Goal: Task Accomplishment & Management: Use online tool/utility

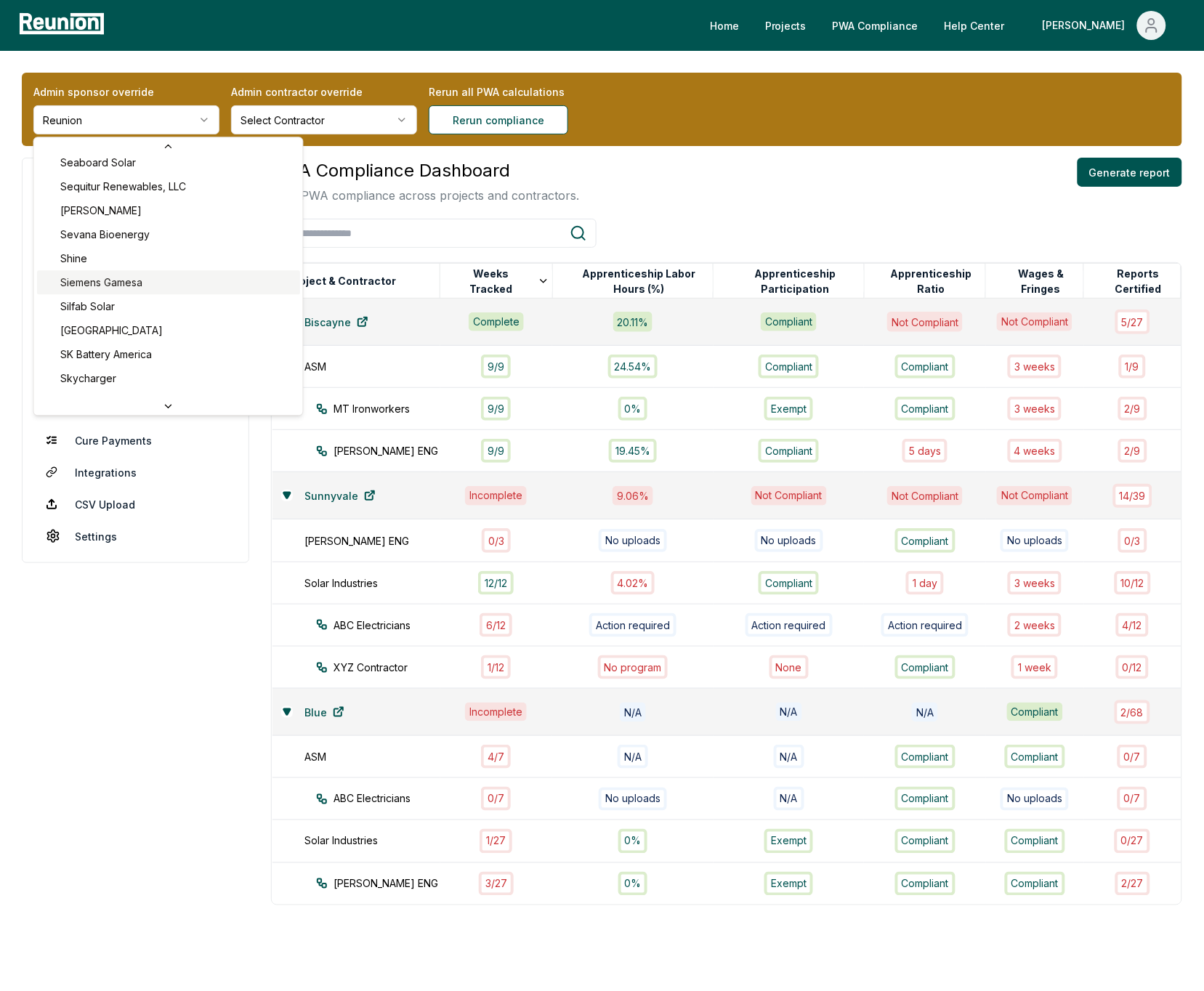
scroll to position [5640, 0]
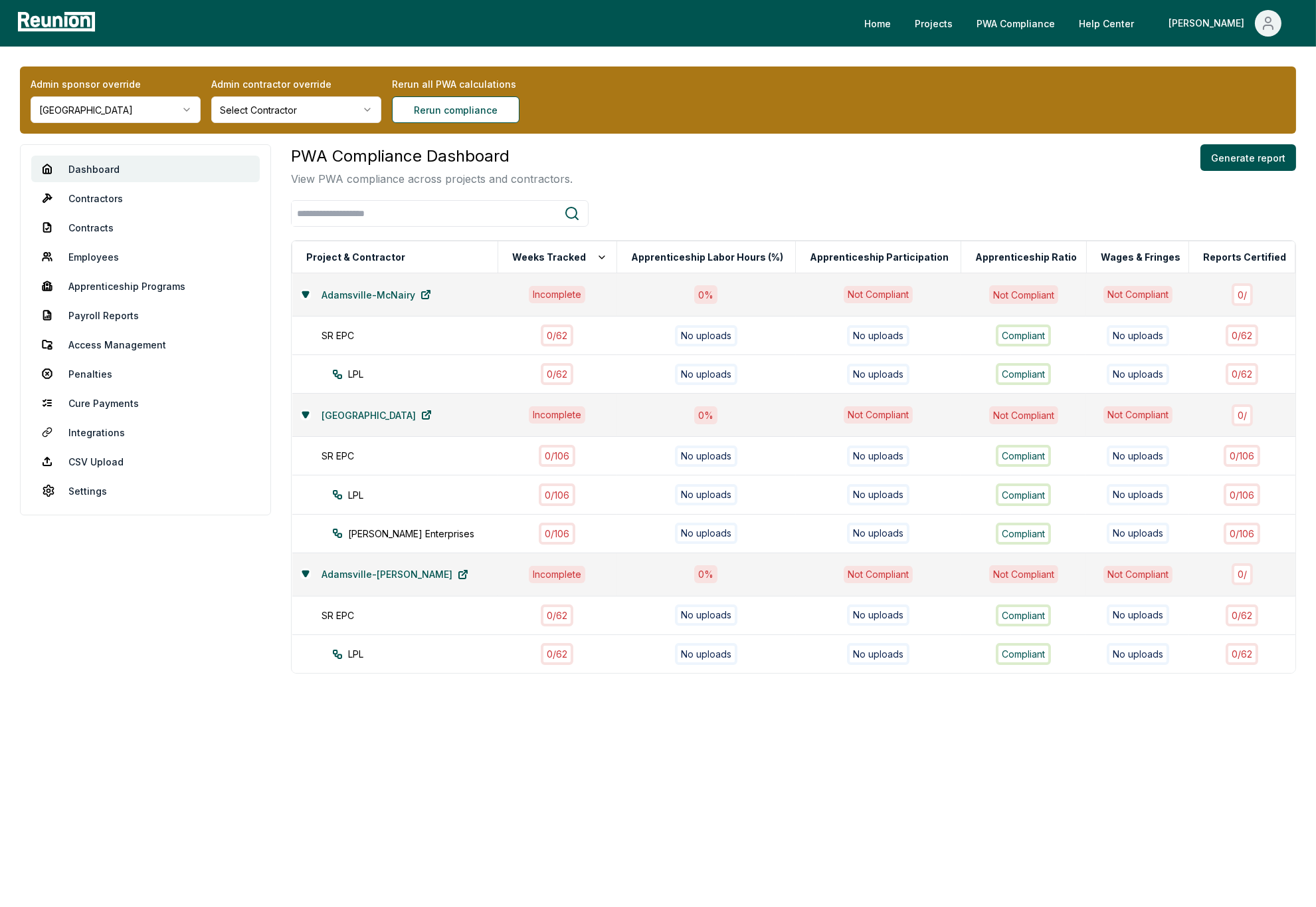
click at [123, 110] on html "Please visit us on your desktop We're working on making our marketplace mobile-…" at bounding box center [658, 453] width 1316 height 907
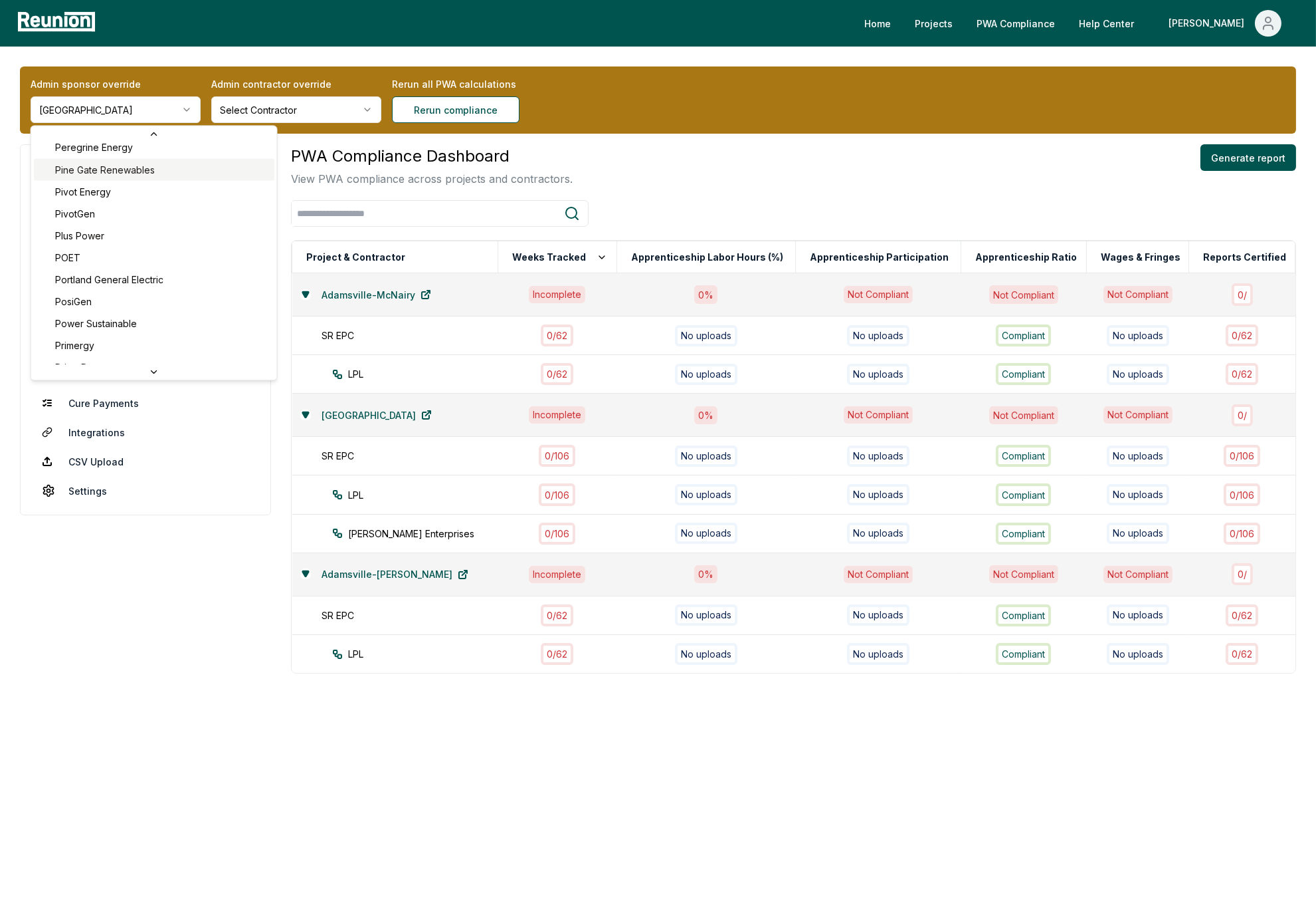
scroll to position [4439, 0]
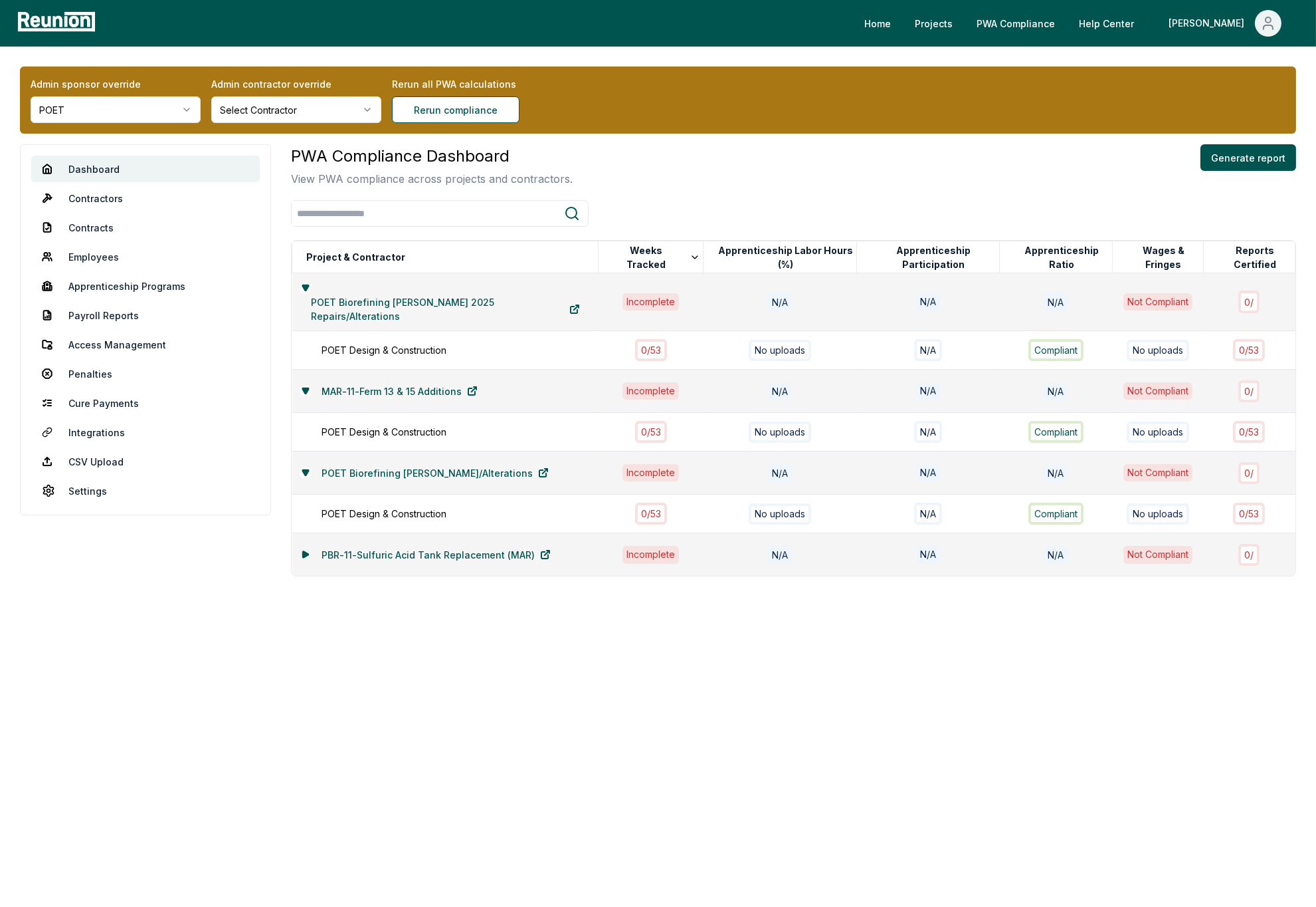
click at [305, 551] on icon at bounding box center [305, 554] width 6 height 6
click at [104, 122] on div "Admin sponsor override POET Admin contractor override Select Contractor Rerun a…" at bounding box center [658, 100] width 1276 height 67
click at [122, 116] on html "Please visit us on your desktop We're working on making our marketplace mobile-…" at bounding box center [658, 453] width 1316 height 907
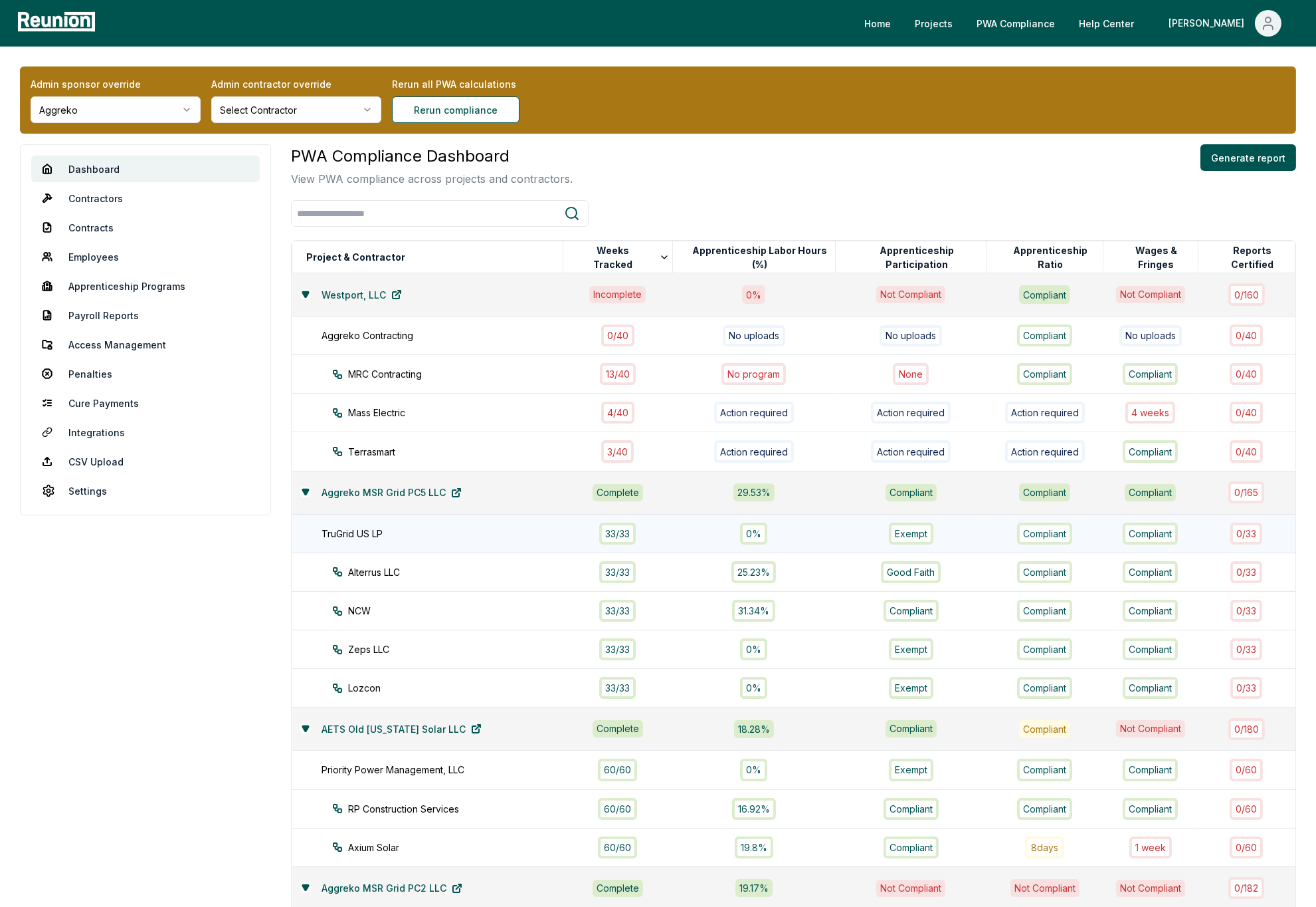
click at [444, 531] on div "TruGrid US LP" at bounding box center [449, 534] width 255 height 14
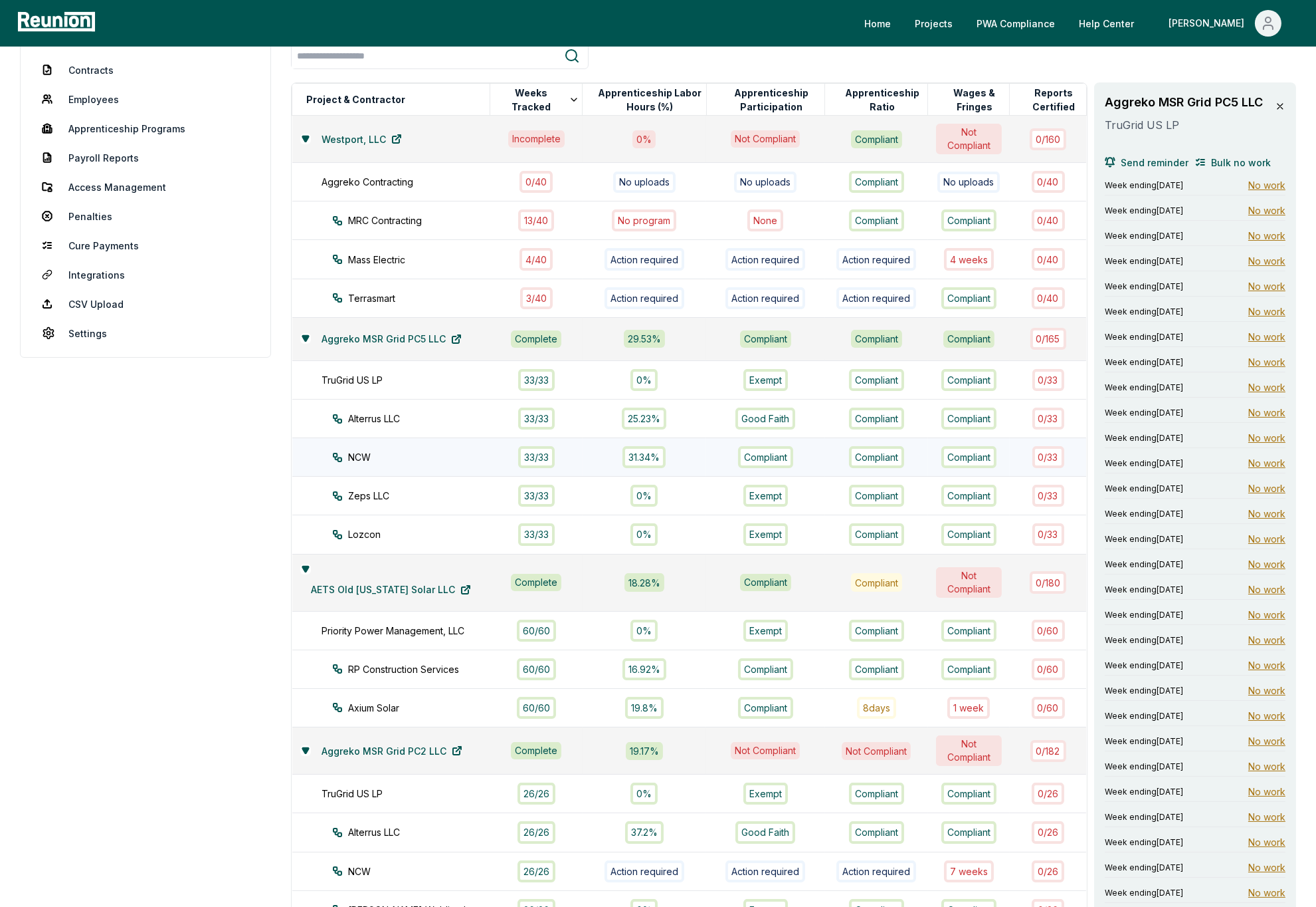
scroll to position [115, 0]
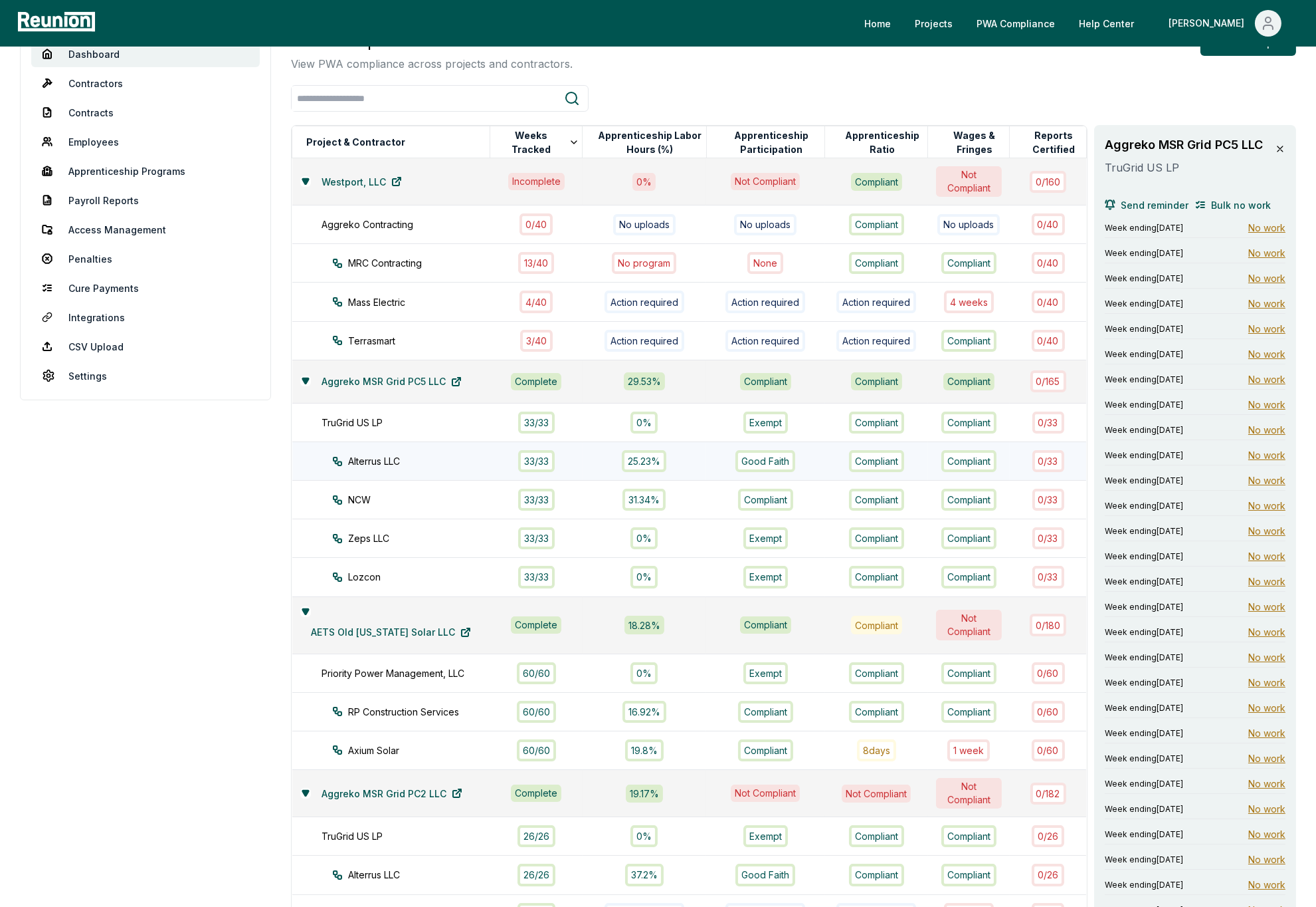
click at [436, 456] on div "Alterrus LLC" at bounding box center [423, 461] width 182 height 14
click at [1262, 482] on span "Compliant" at bounding box center [1264, 481] width 43 height 14
click at [427, 497] on div "NCW" at bounding box center [423, 500] width 182 height 14
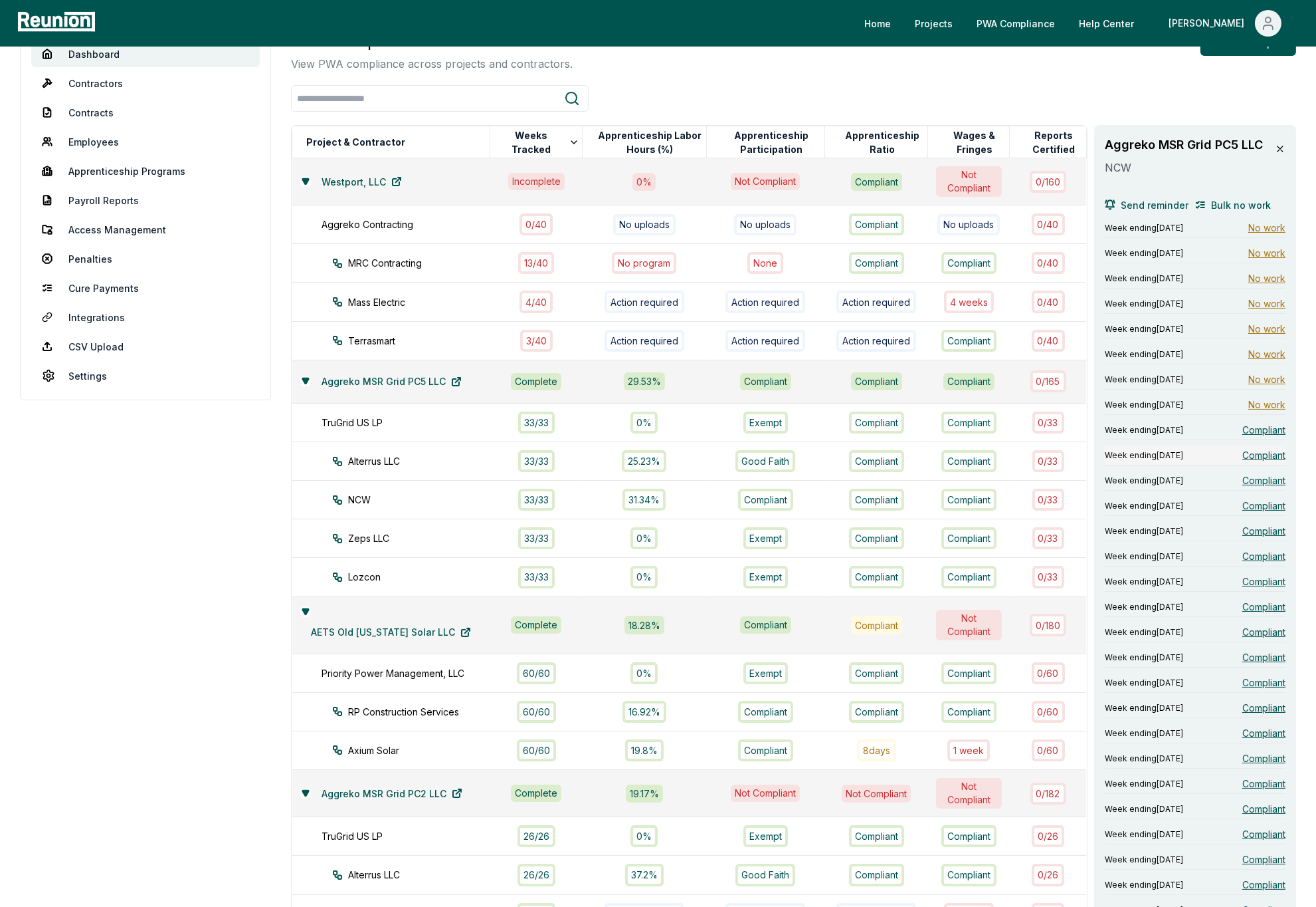
click at [1261, 455] on span "Compliant" at bounding box center [1264, 455] width 43 height 14
click at [1251, 474] on span "Compliant" at bounding box center [1264, 481] width 43 height 14
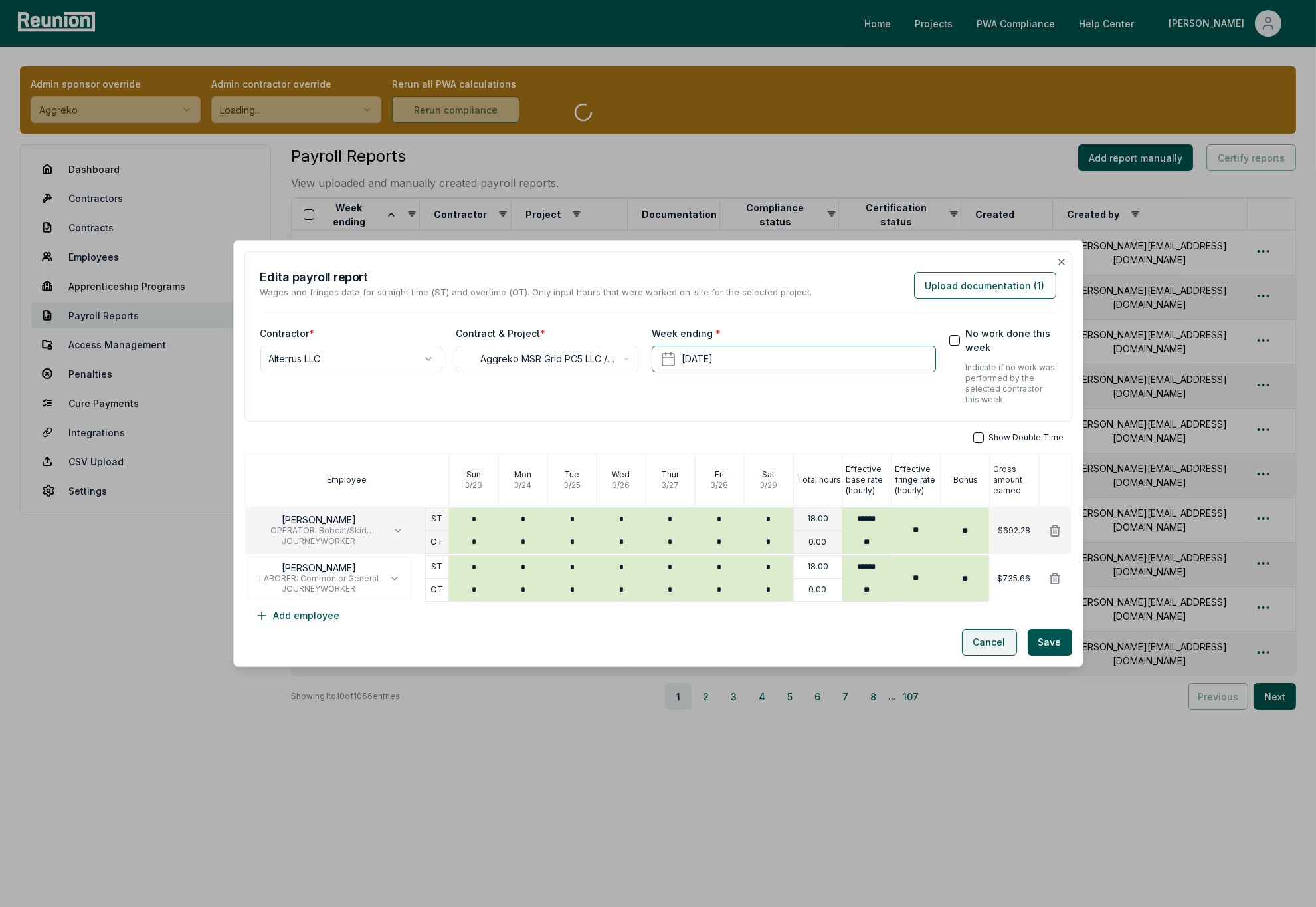
click at [986, 648] on button "Cancel" at bounding box center [990, 642] width 55 height 27
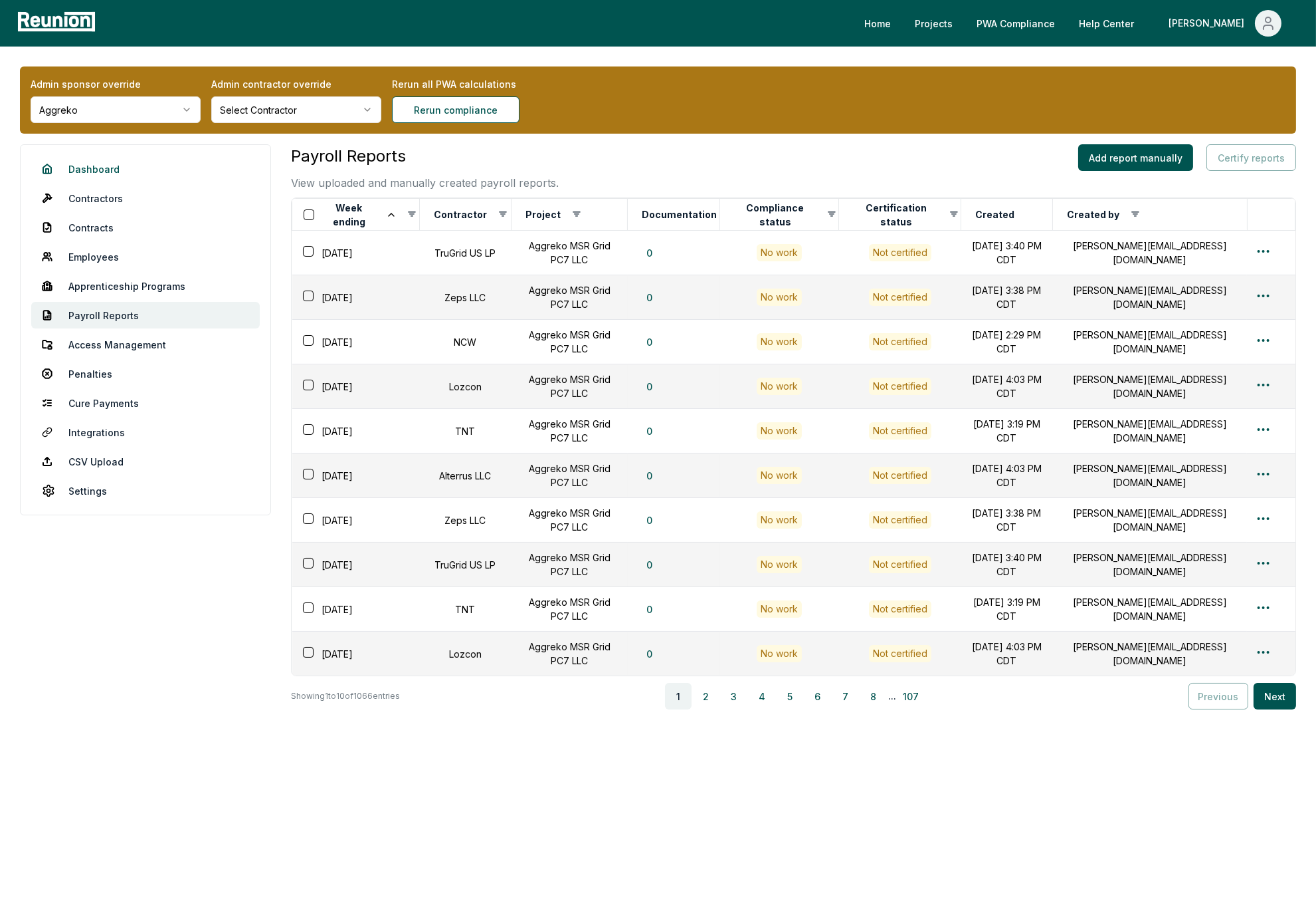
click at [106, 169] on link "Dashboard" at bounding box center [145, 169] width 228 height 27
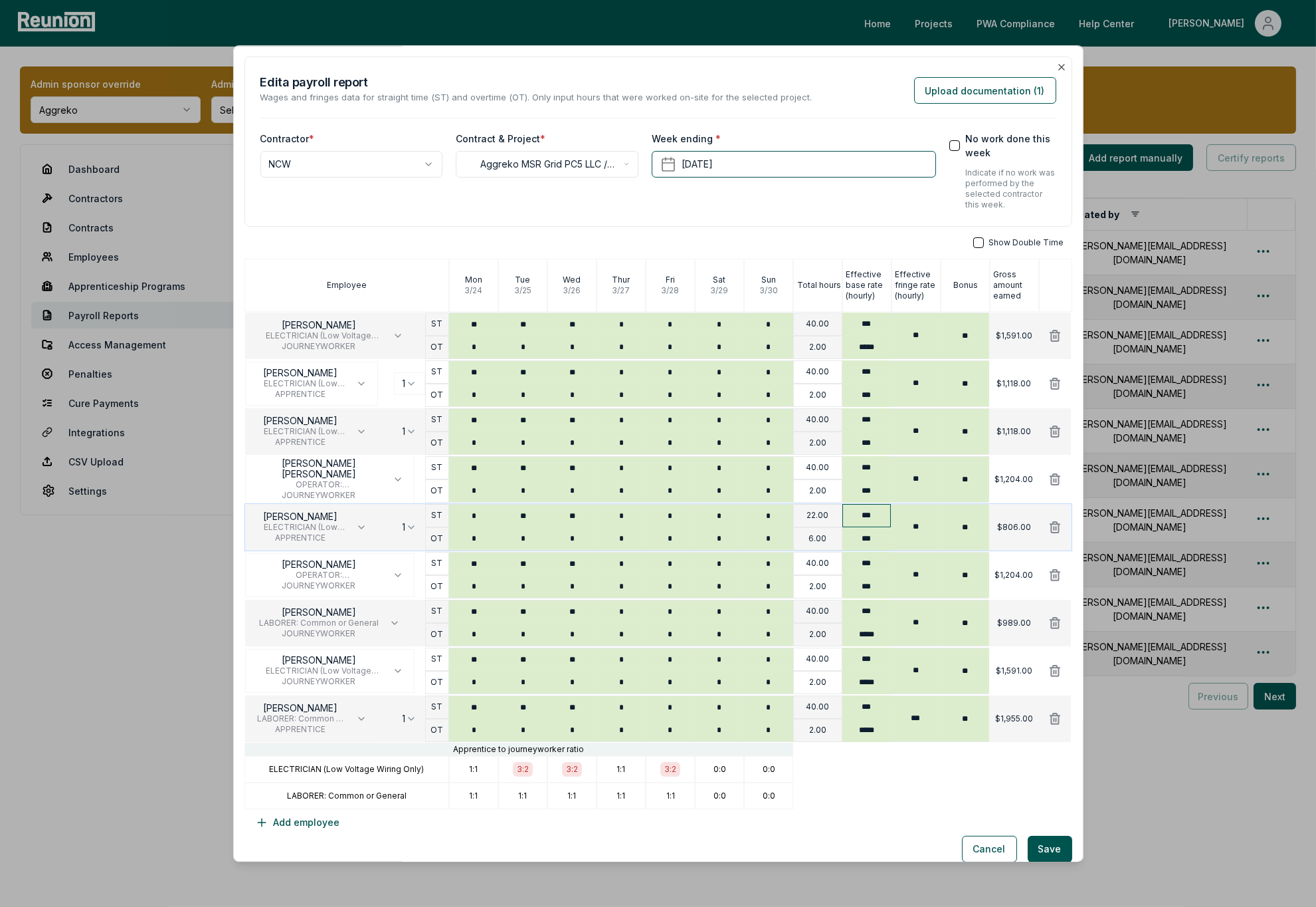
type input "***"
click at [872, 521] on input "***" at bounding box center [867, 515] width 49 height 23
click at [876, 471] on input "***" at bounding box center [867, 467] width 49 height 23
type input "***"
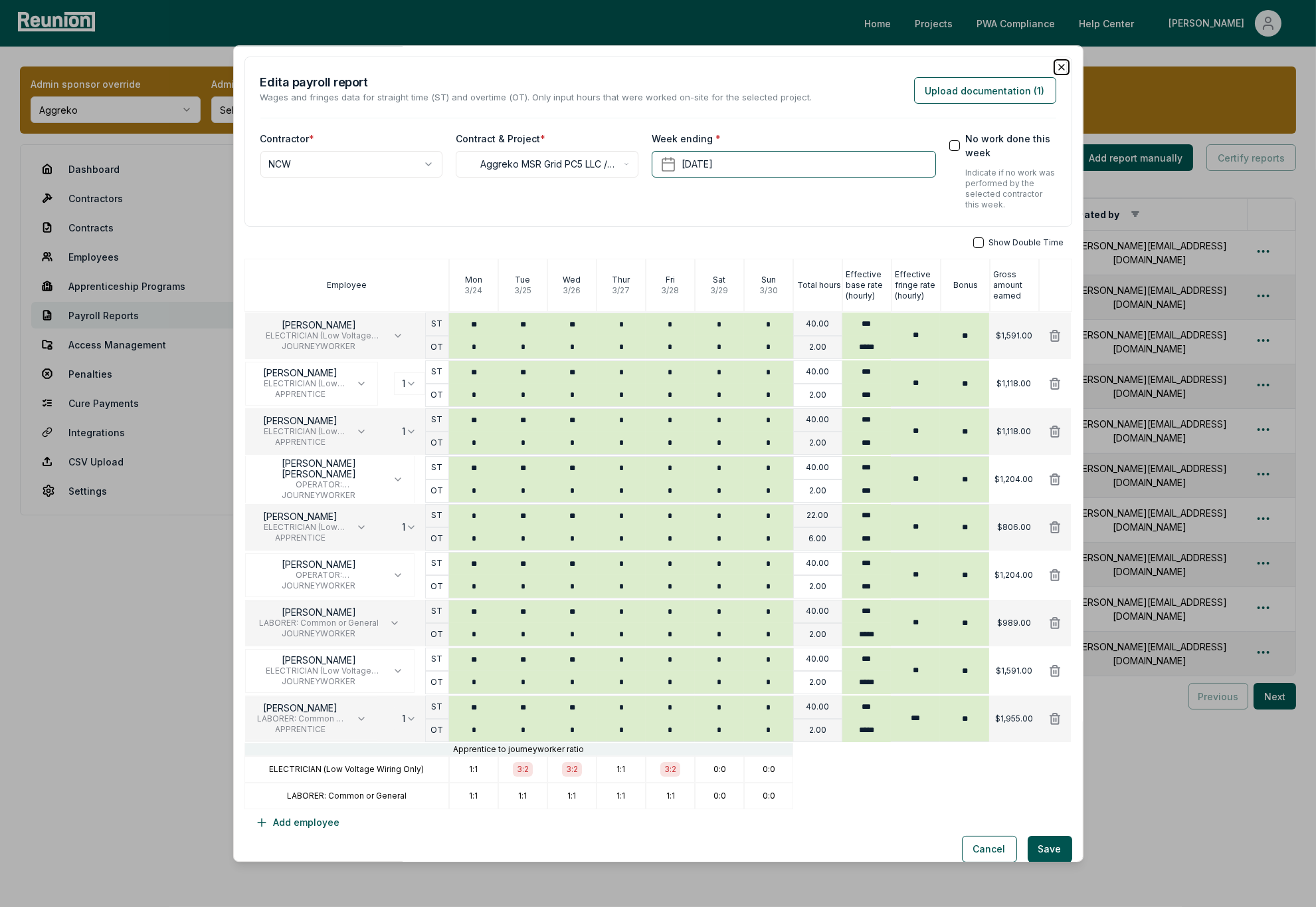
click at [1062, 66] on icon "button" at bounding box center [1061, 66] width 10 height 10
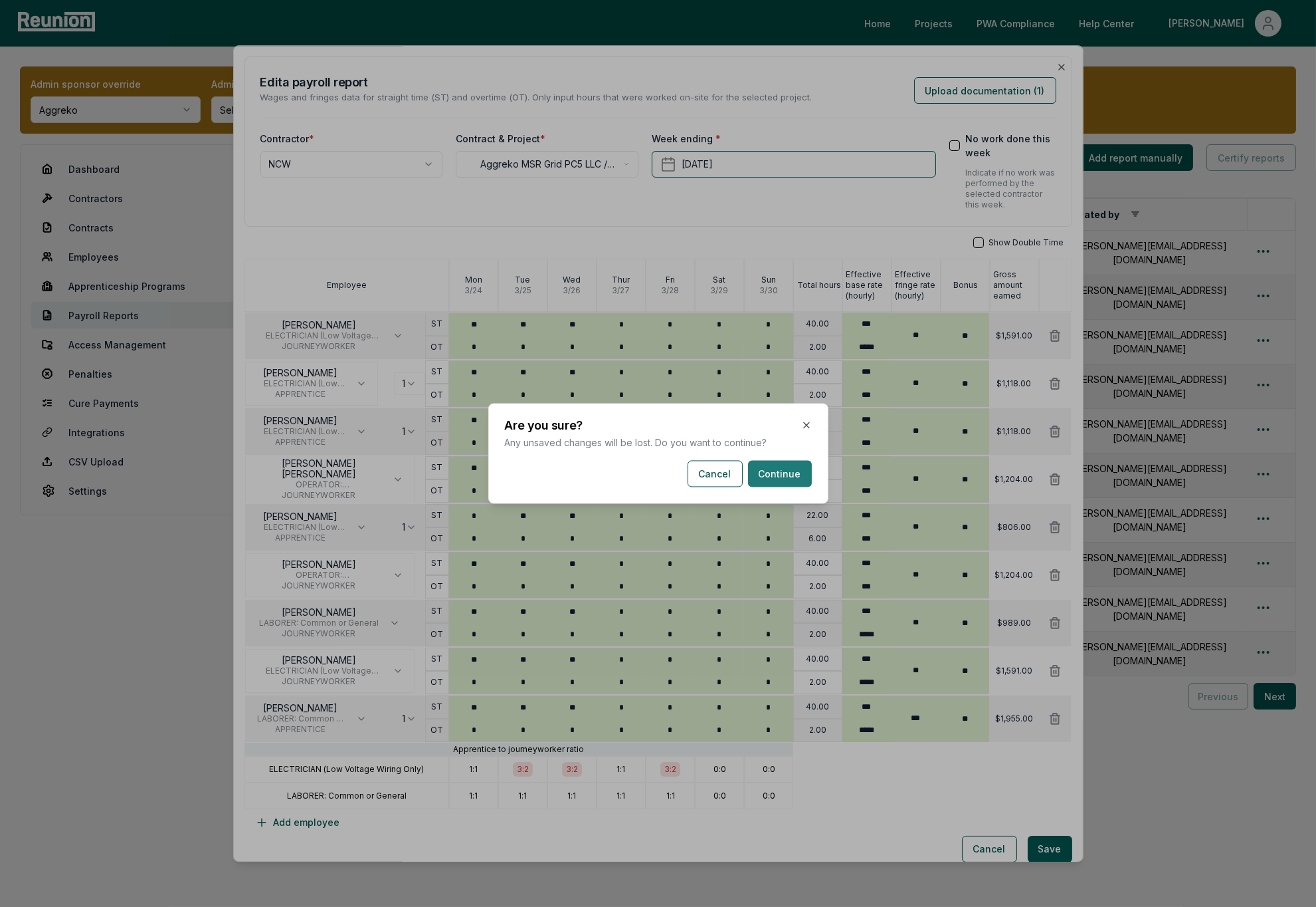
click at [802, 468] on button "Continue" at bounding box center [780, 474] width 64 height 27
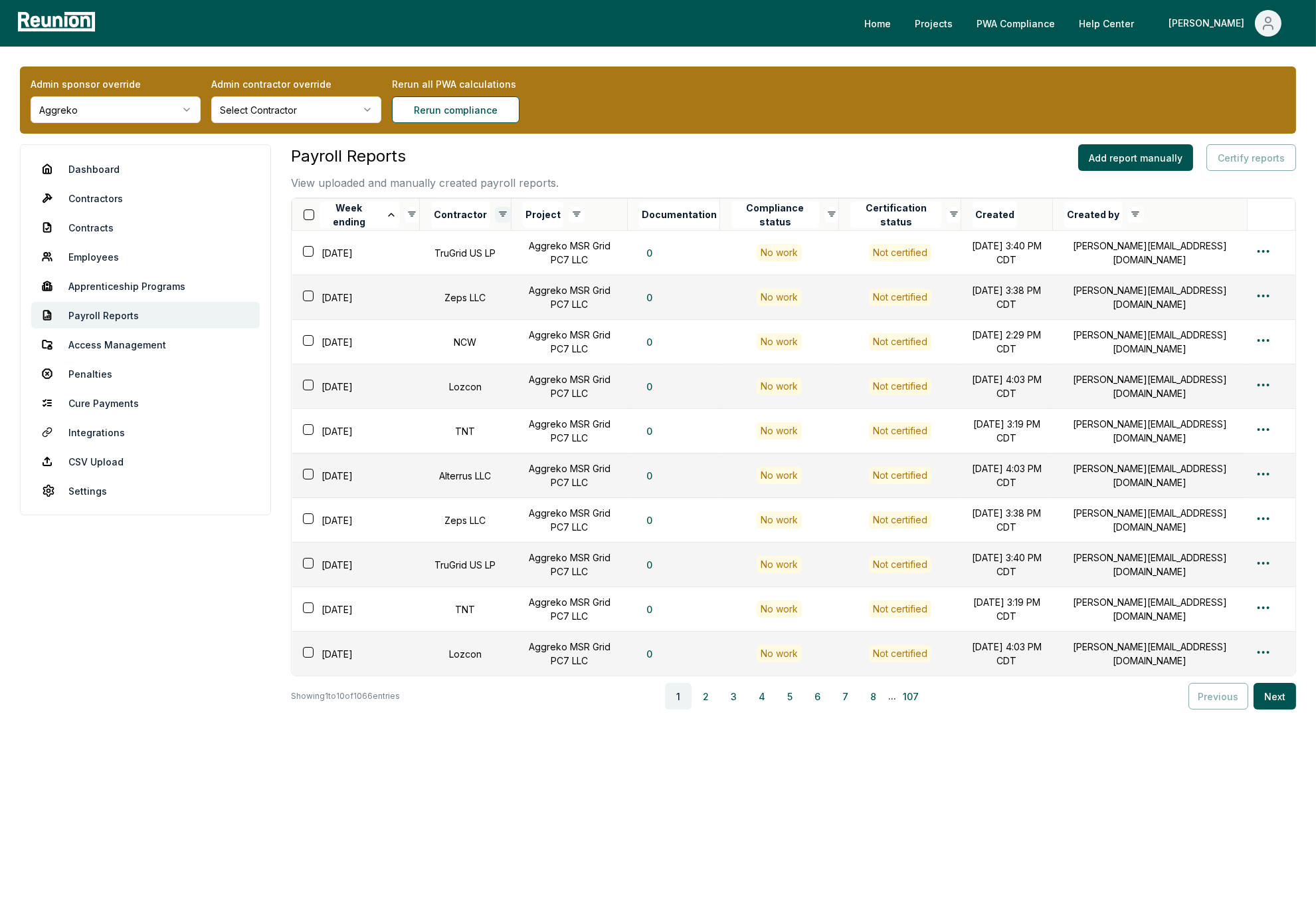
click at [498, 213] on html "Please visit us on your desktop We're working on making our marketplace mobile-…" at bounding box center [658, 453] width 1316 height 907
click at [424, 245] on div "Deselect All" at bounding box center [443, 240] width 126 height 22
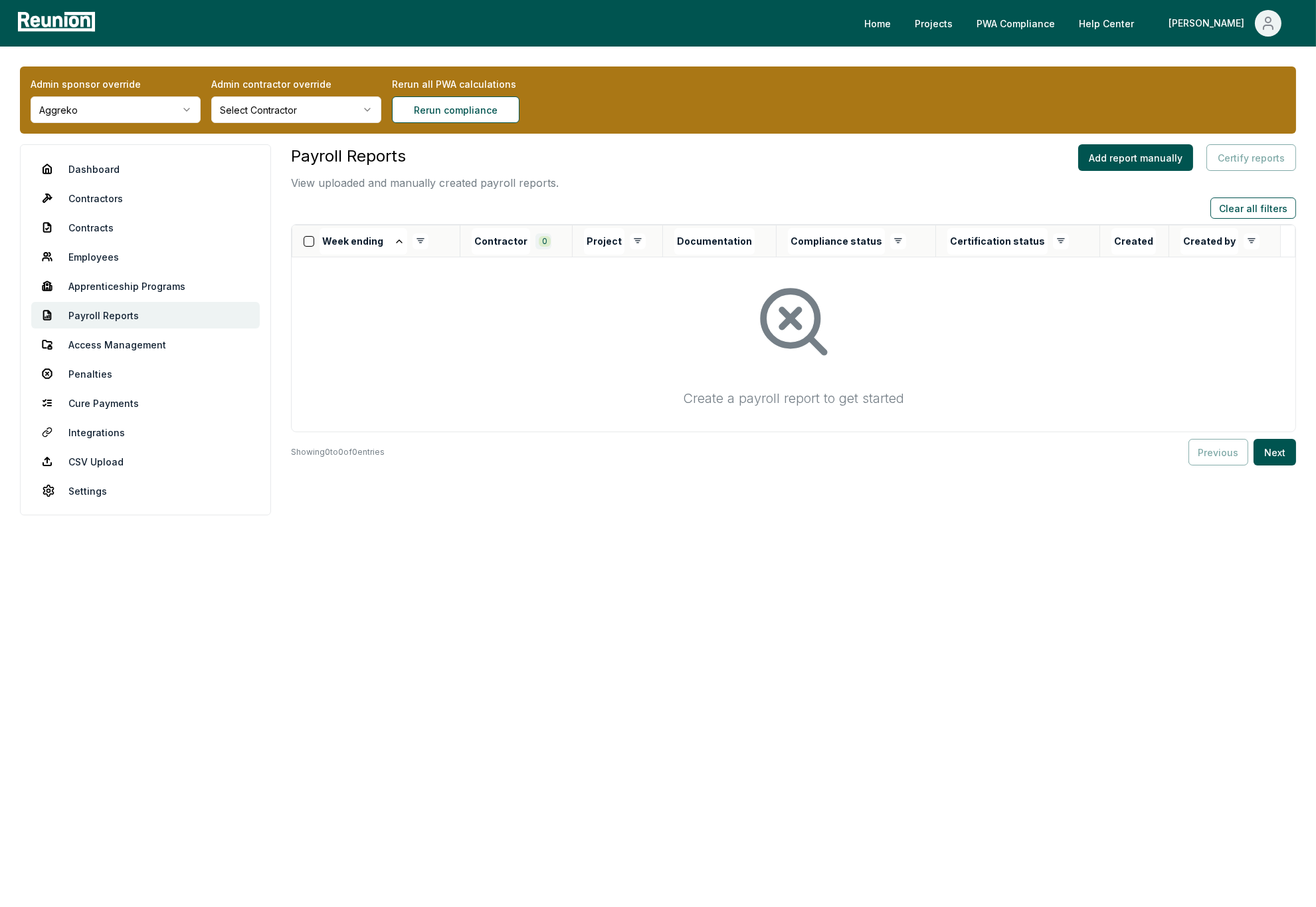
click at [542, 240] on html "Please visit us on your desktop We're working on making our marketplace mobile-…" at bounding box center [658, 453] width 1316 height 907
click at [475, 312] on span "NCW" at bounding box center [486, 312] width 84 height 14
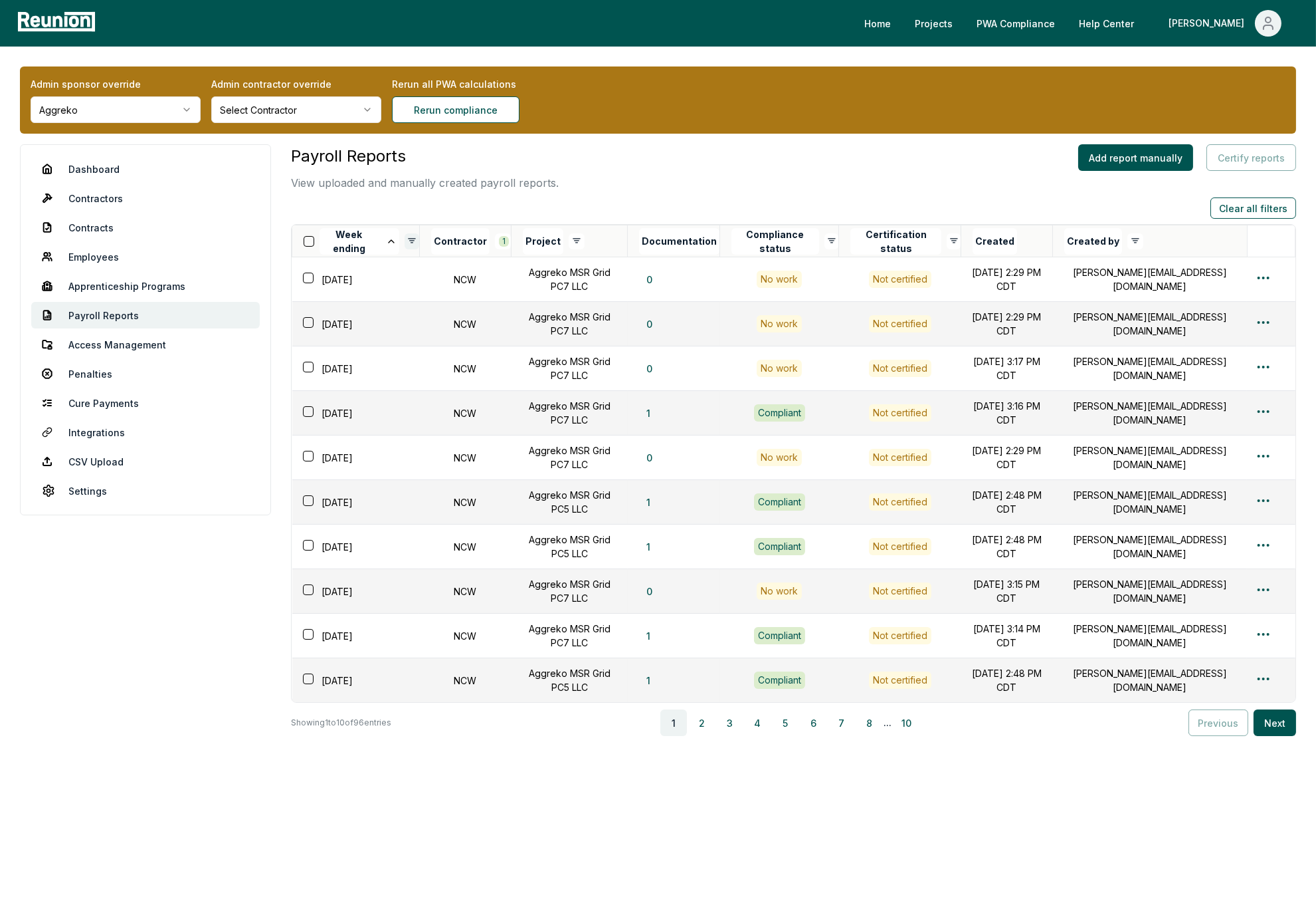
click at [414, 239] on html "Please visit us on your desktop We're working on making our marketplace mobile-…" at bounding box center [658, 453] width 1316 height 907
click at [345, 268] on div "Deselect All" at bounding box center [354, 266] width 126 height 22
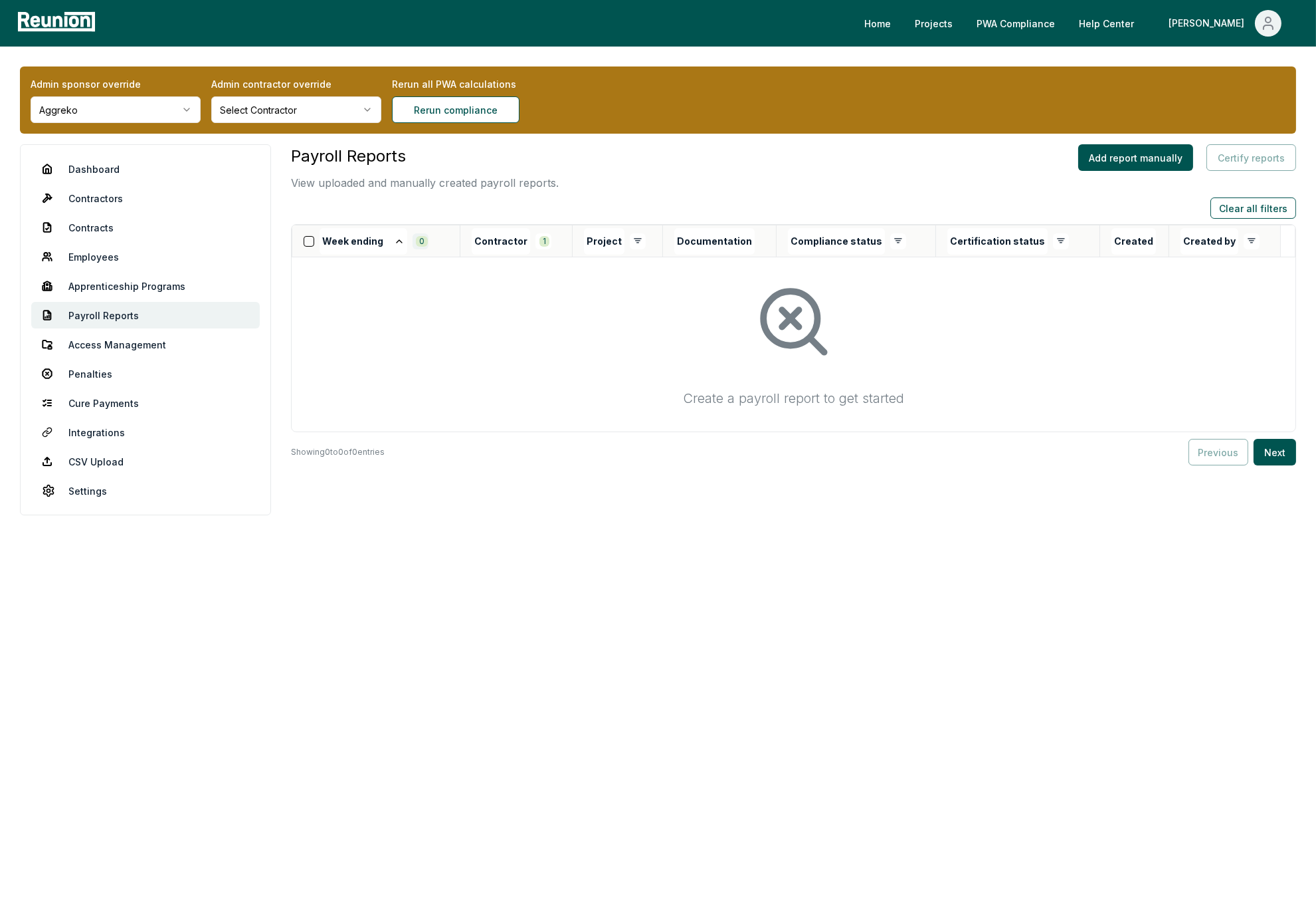
click at [422, 240] on html "Please visit us on your desktop We're working on making our marketplace mobile-…" at bounding box center [658, 453] width 1316 height 907
click at [375, 421] on span "[DATE]" at bounding box center [361, 425] width 85 height 14
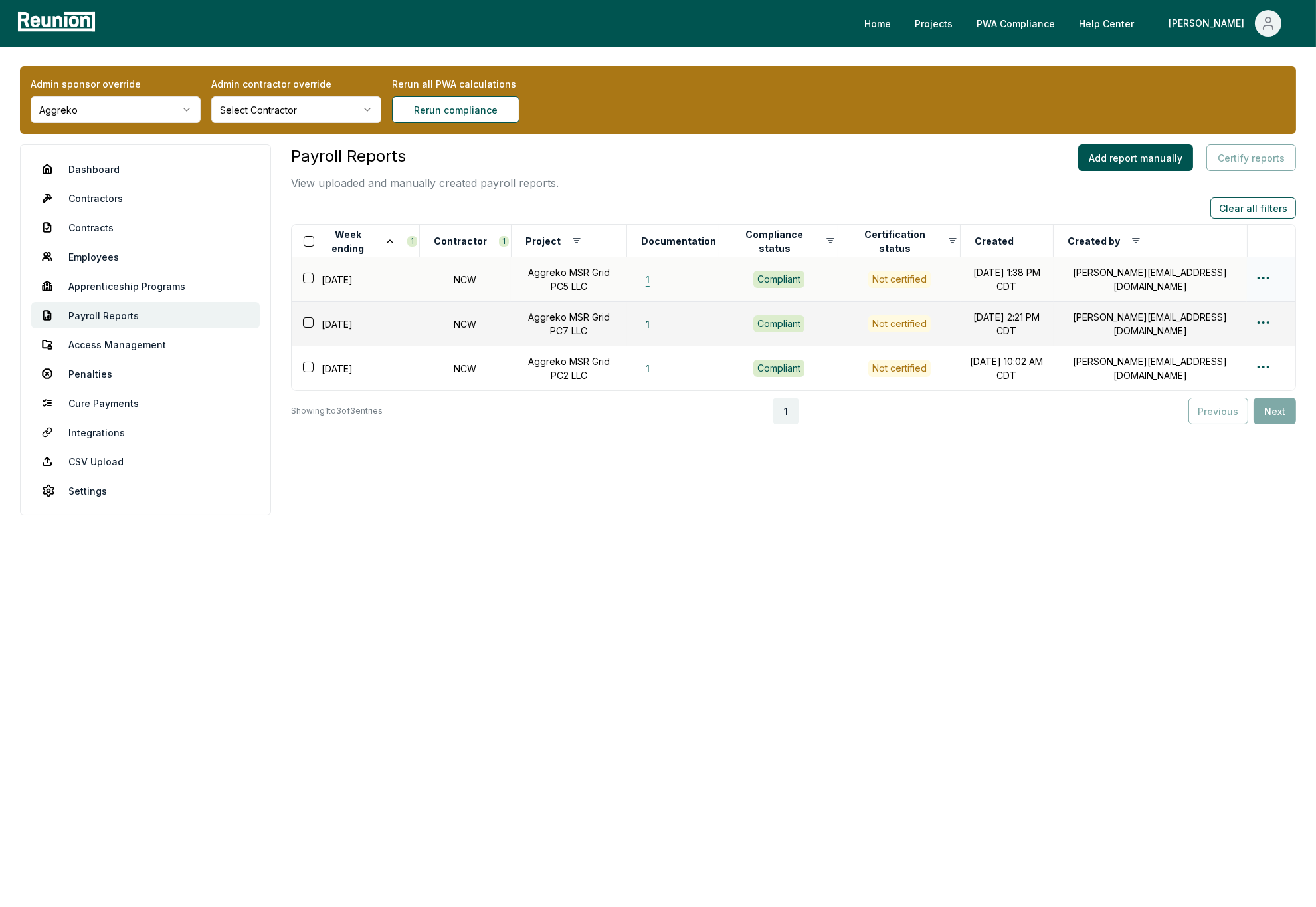
click at [653, 277] on button "1" at bounding box center [648, 279] width 25 height 27
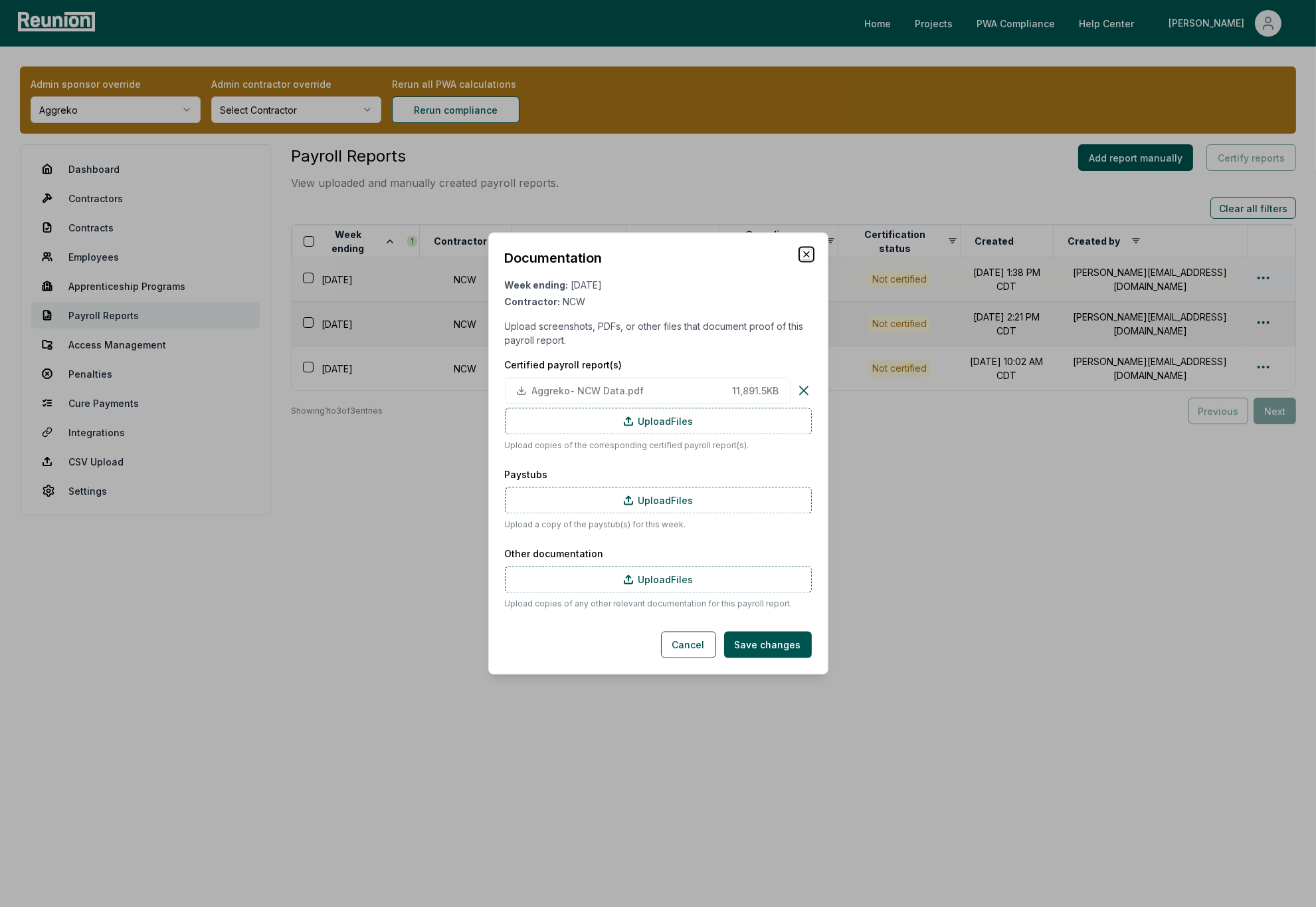
click at [807, 252] on icon "button" at bounding box center [806, 254] width 10 height 10
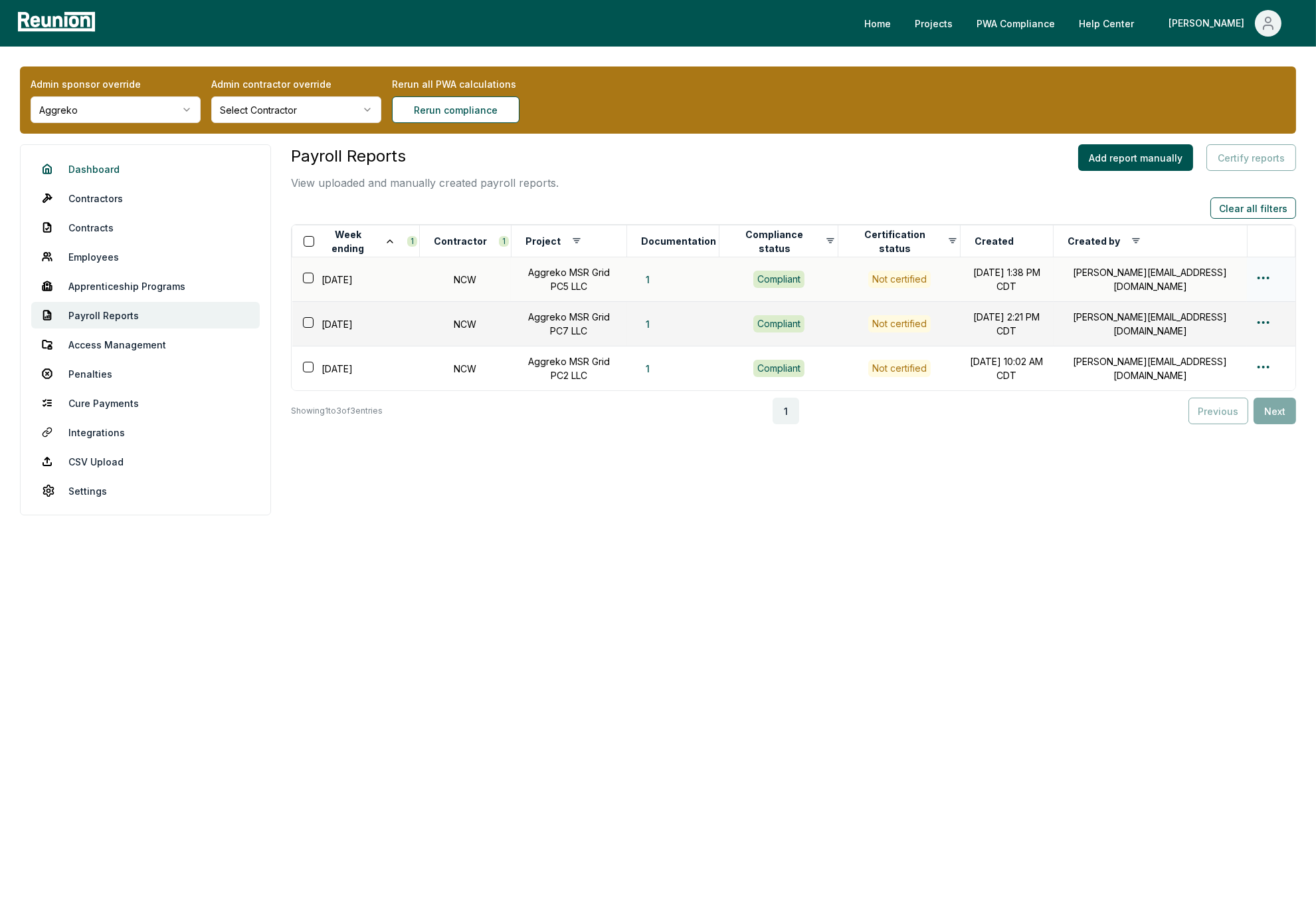
click at [114, 169] on link "Dashboard" at bounding box center [145, 169] width 228 height 27
